Goal: Transaction & Acquisition: Purchase product/service

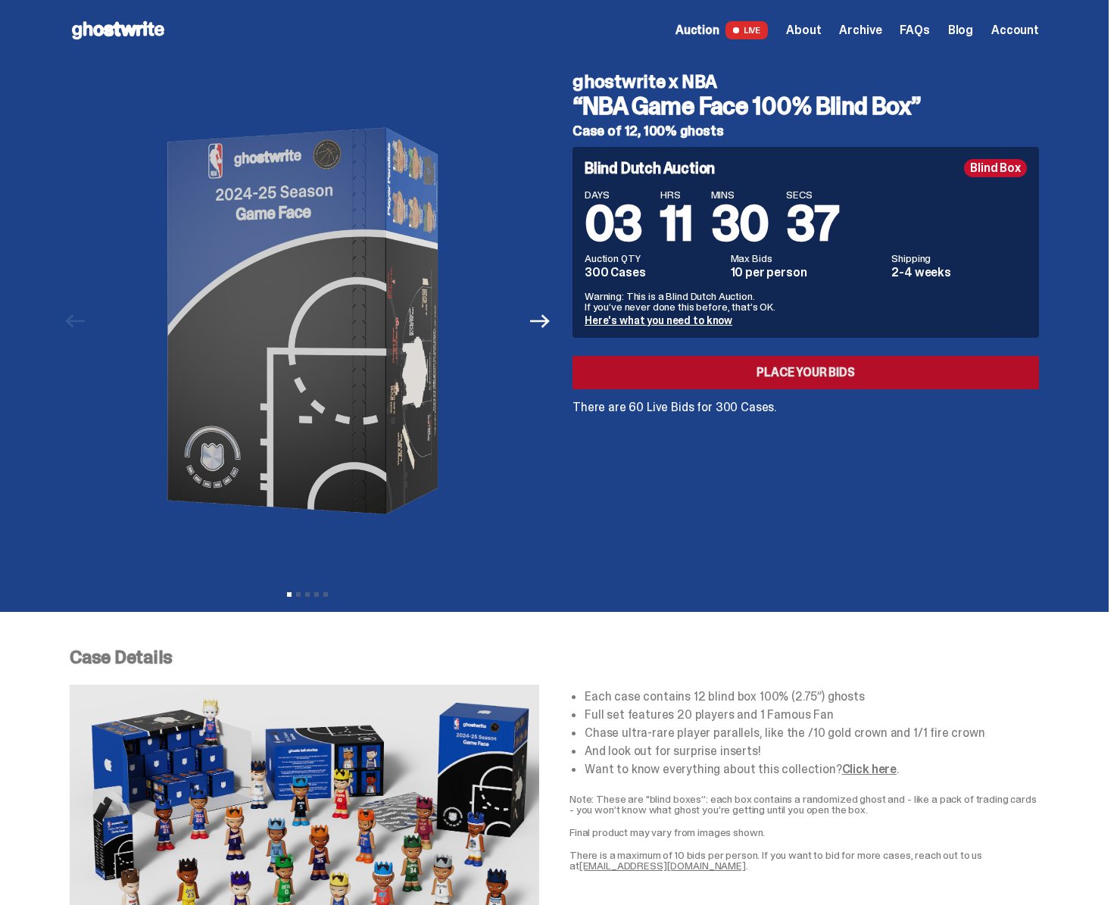
click at [744, 374] on link "Place your Bids" at bounding box center [805, 372] width 466 height 33
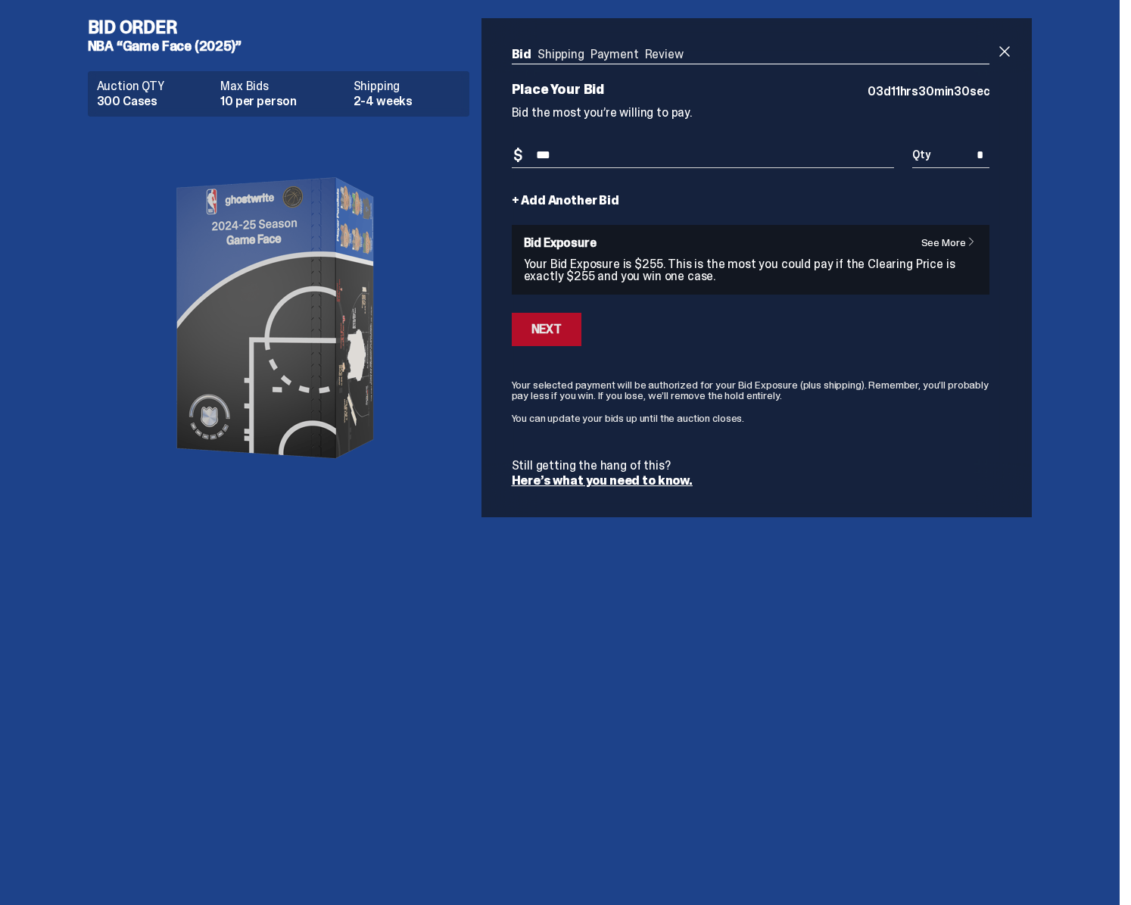
type input "***"
click at [553, 329] on div "Next" at bounding box center [547, 329] width 30 height 12
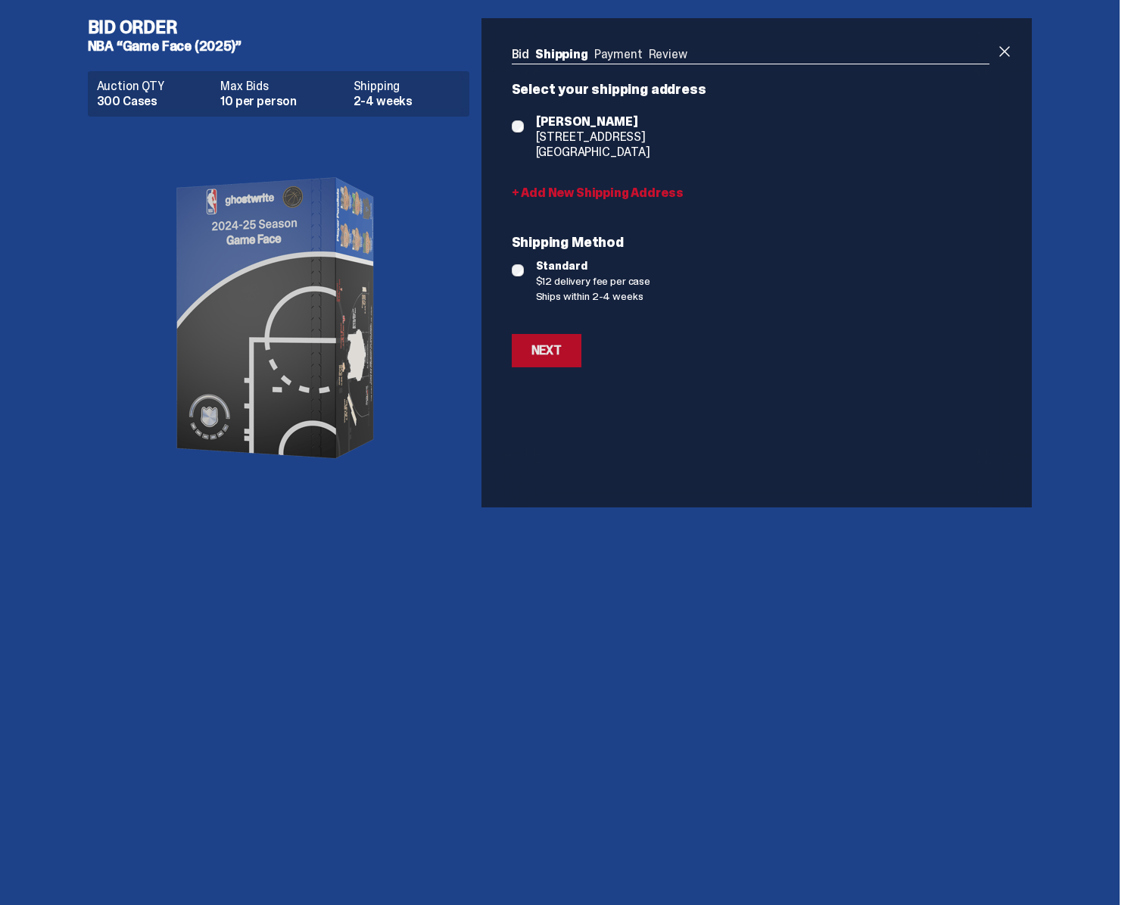
click at [547, 357] on div "Next" at bounding box center [547, 351] width 30 height 12
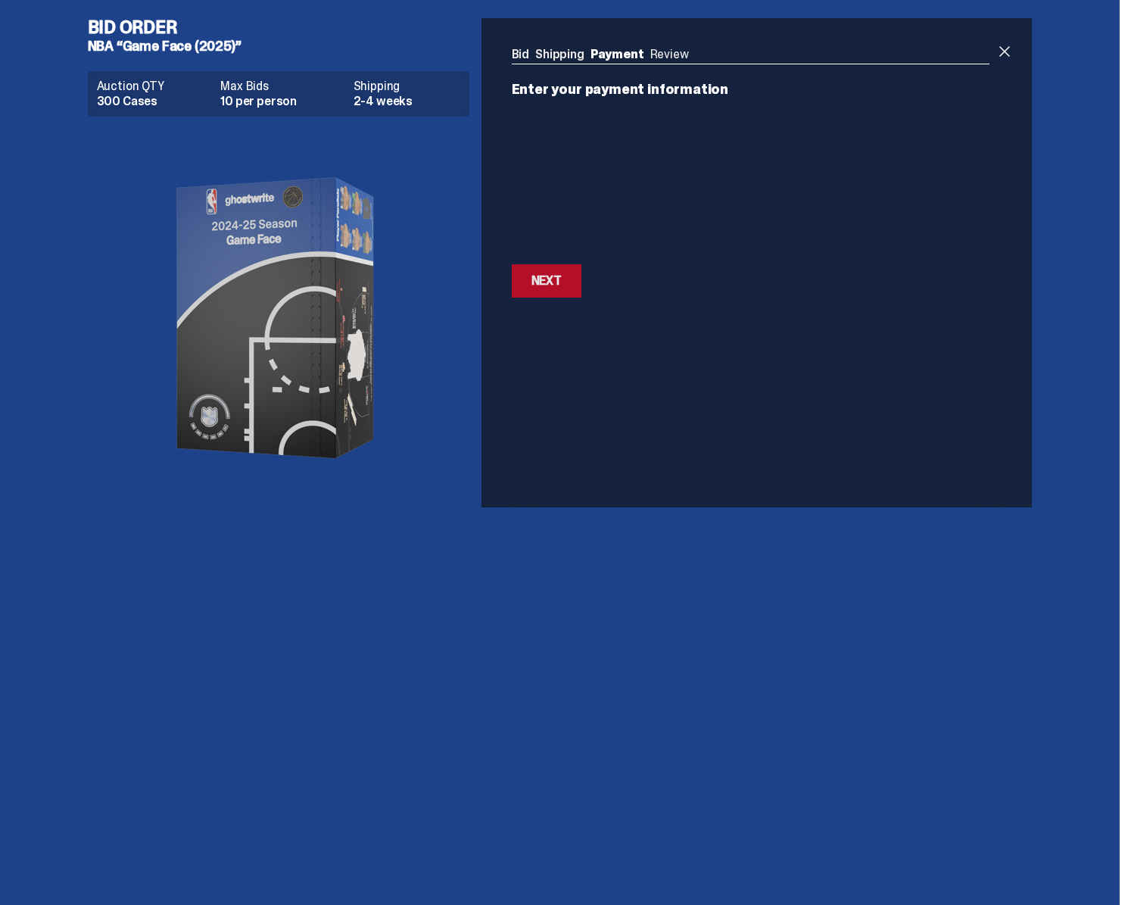
click at [541, 279] on div "Next" at bounding box center [547, 281] width 30 height 12
click at [554, 232] on div "Next" at bounding box center [547, 238] width 30 height 12
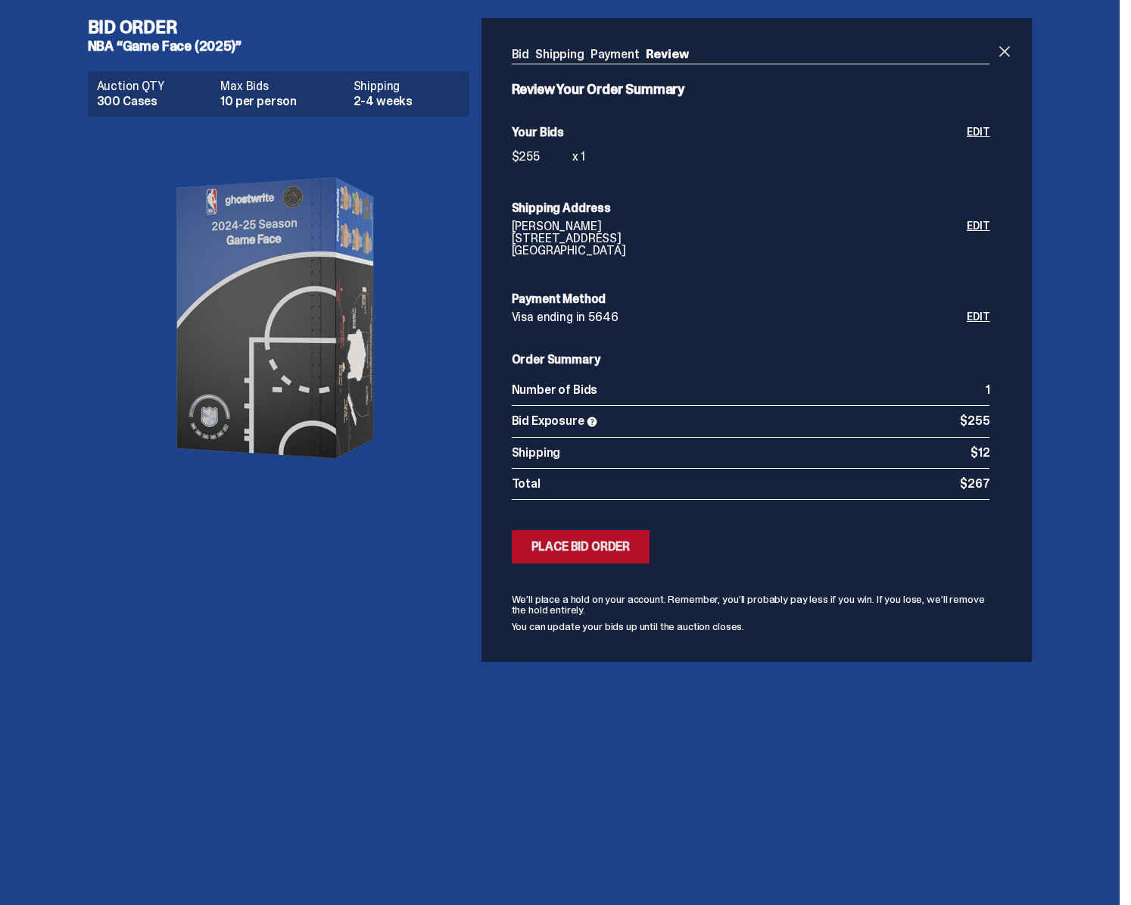
click at [548, 541] on div "Place Bid Order" at bounding box center [581, 547] width 99 height 12
